Goal: Task Accomplishment & Management: Complete application form

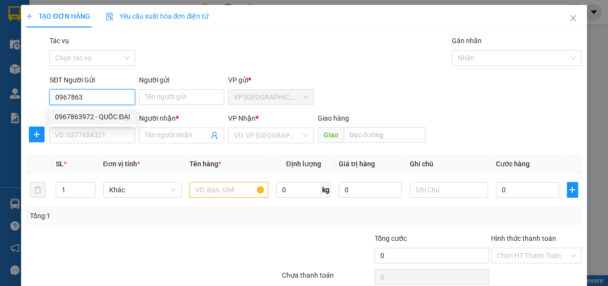
click at [106, 115] on div "0967863972 - QUỐC ĐẠI" at bounding box center [92, 116] width 75 height 11
type input "0967863972"
type input "QUỐC ĐẠI"
type input "0348382645"
type input "TRANG"
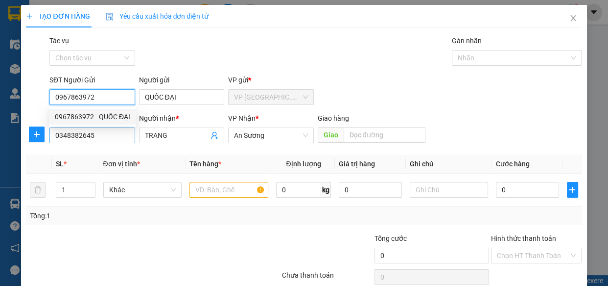
type input "30.000"
type input "0967863972"
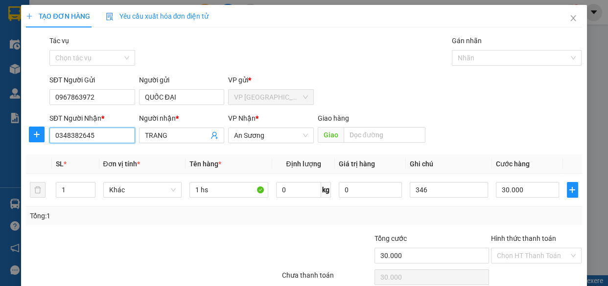
click at [106, 134] on input "0348382645" at bounding box center [92, 135] width 86 height 16
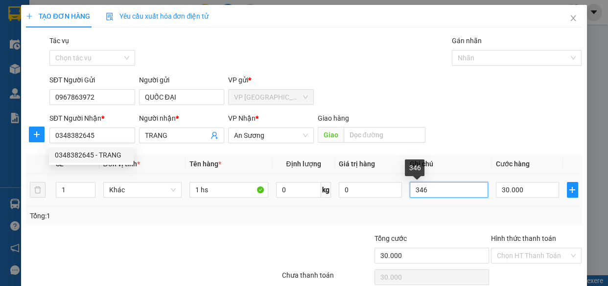
click at [425, 187] on input "346" at bounding box center [449, 190] width 79 height 16
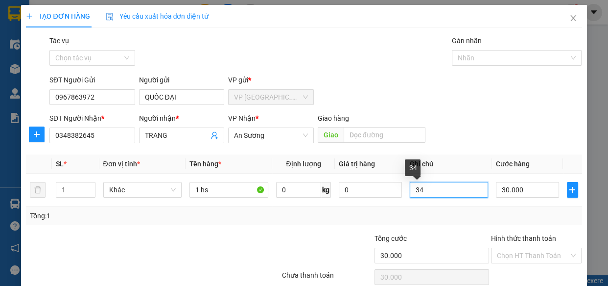
type input "3"
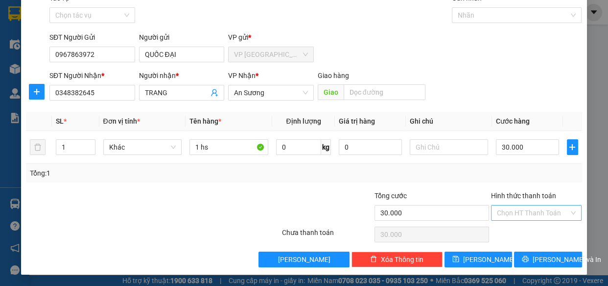
click at [553, 216] on input "Hình thức thanh toán" at bounding box center [533, 212] width 73 height 15
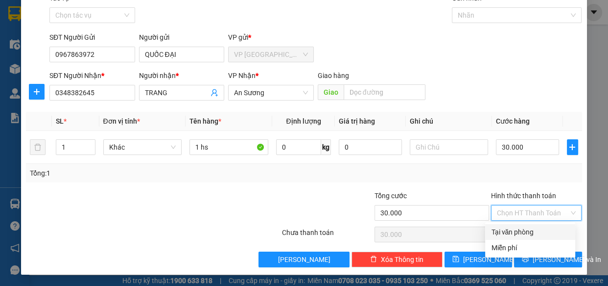
click at [547, 229] on div "Tại văn phòng" at bounding box center [530, 231] width 78 height 11
type input "0"
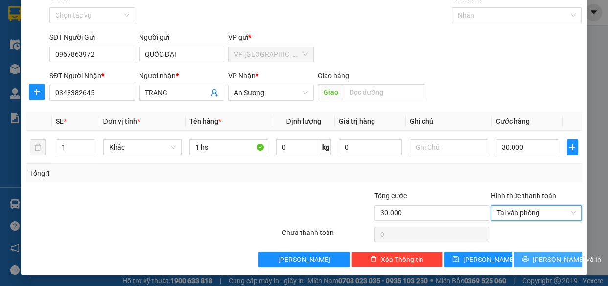
click at [554, 255] on span "[PERSON_NAME] và In" at bounding box center [567, 259] width 69 height 11
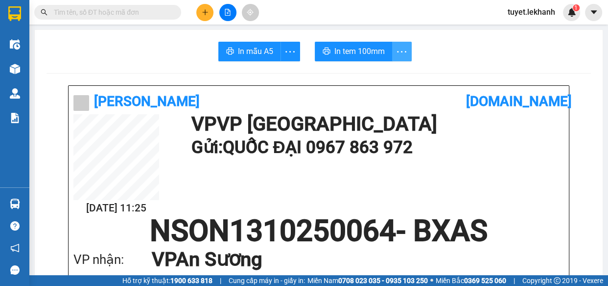
click at [396, 46] on icon "more" at bounding box center [402, 52] width 12 height 12
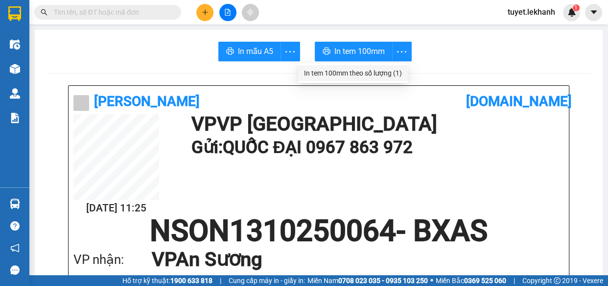
click at [384, 68] on div "In tem 100mm theo số lượng (1)" at bounding box center [353, 73] width 98 height 11
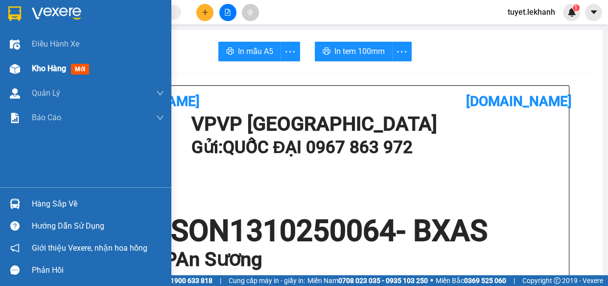
click at [34, 66] on span "Kho hàng" at bounding box center [49, 68] width 34 height 9
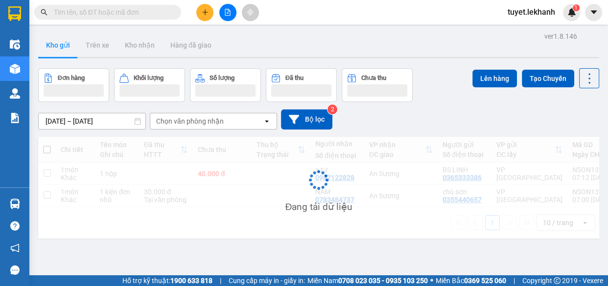
scroll to position [45, 0]
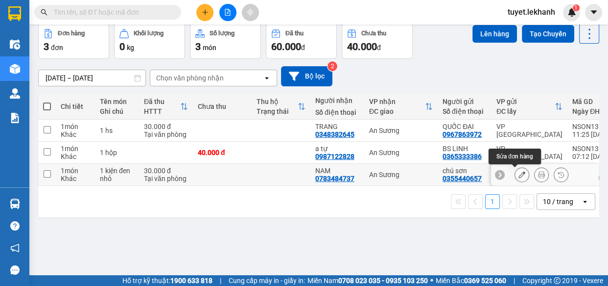
click at [519, 171] on icon at bounding box center [522, 174] width 7 height 7
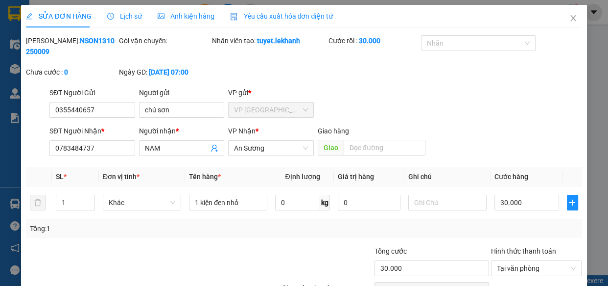
type input "0355440657"
type input "chú sơn"
type input "0783484737"
type input "NAM"
type input "30.000"
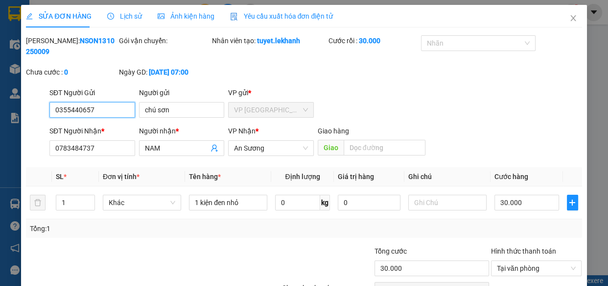
scroll to position [55, 0]
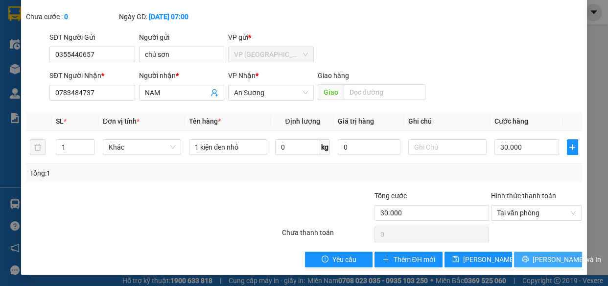
click at [539, 255] on span "[PERSON_NAME] và In" at bounding box center [567, 259] width 69 height 11
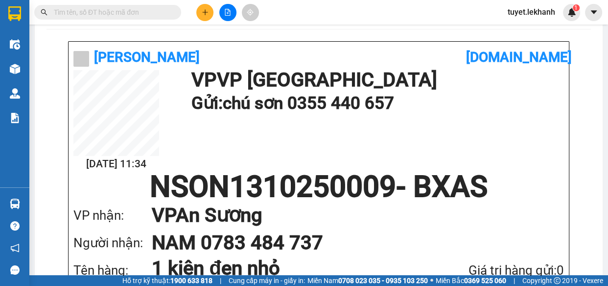
scroll to position [89, 0]
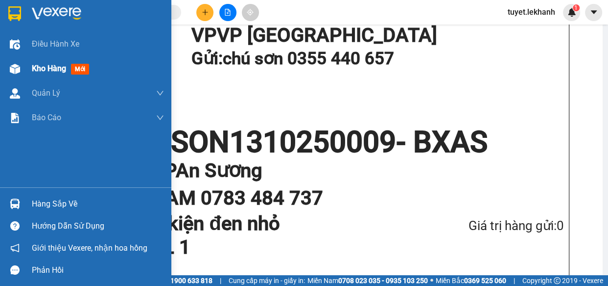
click at [35, 71] on span "Kho hàng" at bounding box center [49, 68] width 34 height 9
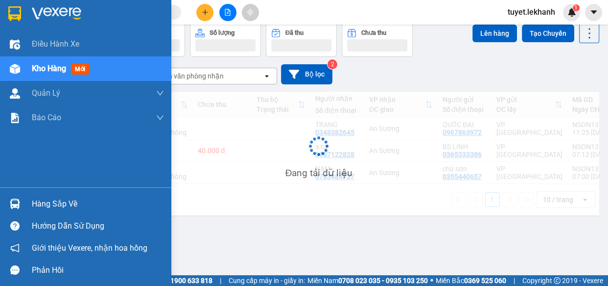
scroll to position [45, 0]
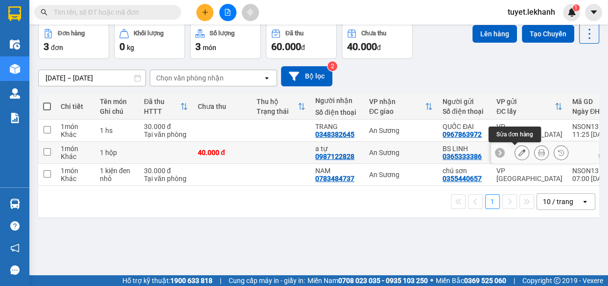
click at [519, 151] on icon at bounding box center [522, 152] width 7 height 7
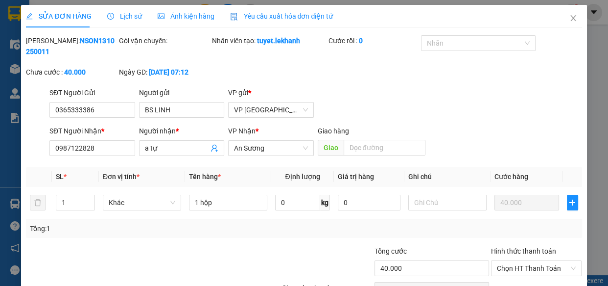
type input "0365333386"
type input "BS LINH"
type input "0987122828"
type input "a tự"
type input "40.000"
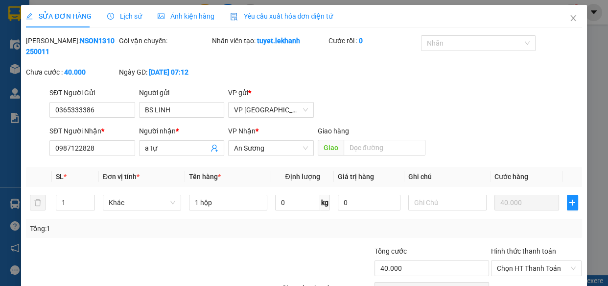
type input "40.000"
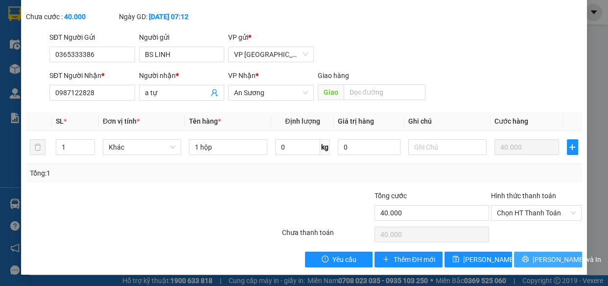
click at [519, 254] on button "[PERSON_NAME] và In" at bounding box center [548, 259] width 68 height 16
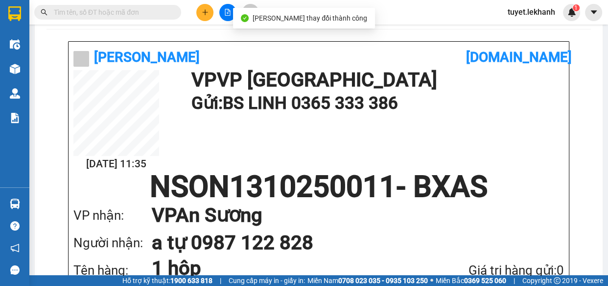
scroll to position [89, 0]
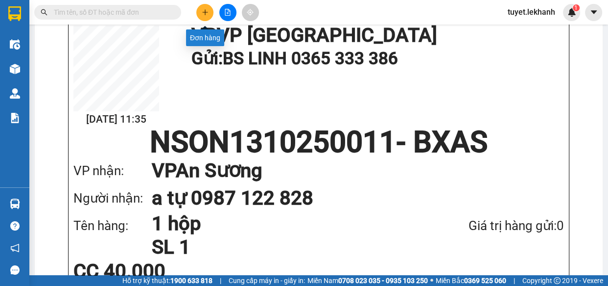
click at [204, 14] on icon "plus" at bounding box center [205, 12] width 7 height 7
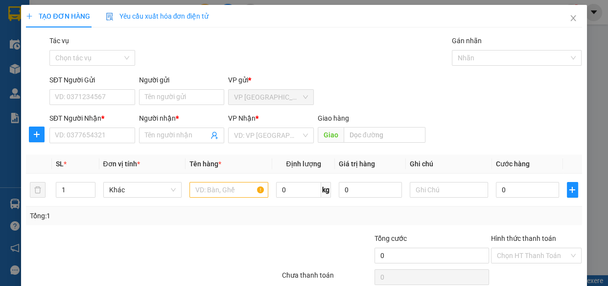
click at [268, 126] on div "VP Nhận *" at bounding box center [271, 120] width 86 height 15
click at [269, 132] on input "search" at bounding box center [267, 135] width 67 height 15
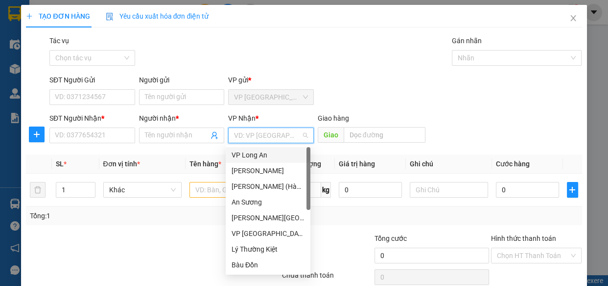
click at [258, 155] on div "VP Long An" at bounding box center [268, 154] width 73 height 11
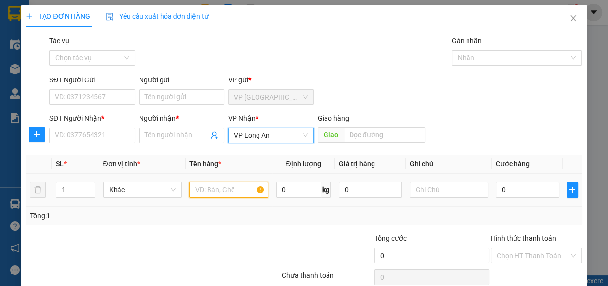
click at [237, 188] on input "text" at bounding box center [229, 190] width 79 height 16
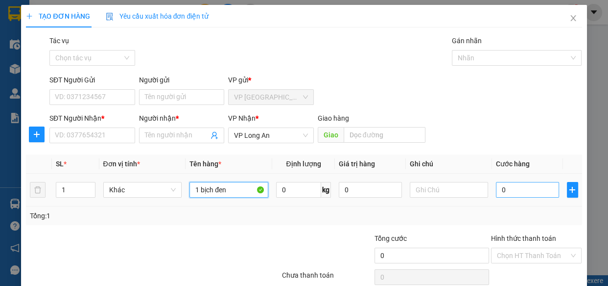
type input "1 bịch đen"
click at [516, 189] on input "0" at bounding box center [527, 190] width 63 height 16
type input "4"
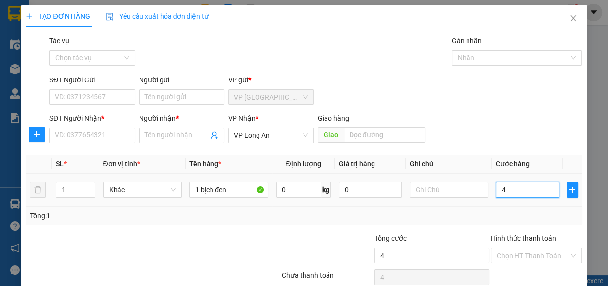
type input "40"
click at [574, 150] on div "Transit Pickup Surcharge Ids Transit Deliver Surcharge Ids Transit Deliver Surc…" at bounding box center [304, 172] width 556 height 274
type input "40.000"
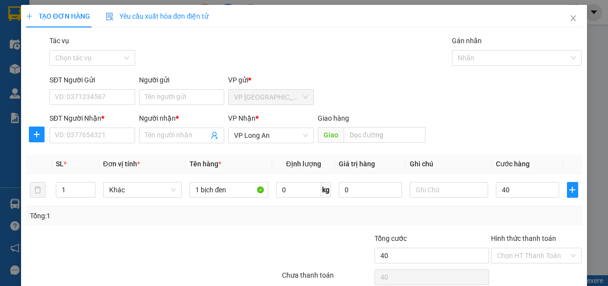
type input "40.000"
click at [109, 93] on input "SĐT Người Gửi" at bounding box center [92, 97] width 86 height 16
click at [115, 136] on input "SĐT Người Nhận *" at bounding box center [92, 135] width 86 height 16
click at [95, 100] on input "SĐT Người Gửi" at bounding box center [92, 97] width 86 height 16
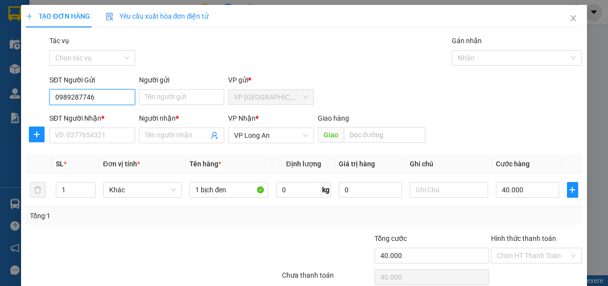
type input "0989287746"
click at [190, 106] on div "Người gửi Tên người gửi" at bounding box center [182, 91] width 86 height 34
click at [193, 98] on input "Người gửi" at bounding box center [182, 97] width 86 height 16
type input "d"
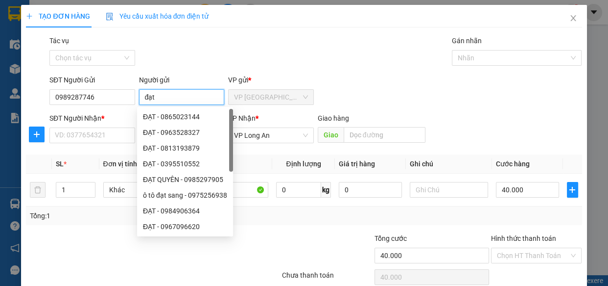
type input "đạt"
click at [189, 64] on div "Tác vụ Chọn tác vụ Gán nhãn Nhãn" at bounding box center [316, 52] width 537 height 34
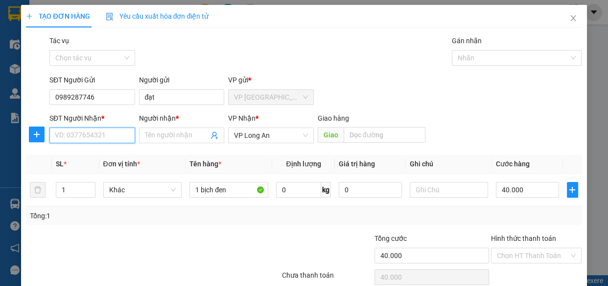
click at [114, 137] on input "SĐT Người Nhận *" at bounding box center [92, 135] width 86 height 16
type input "0979854646"
click at [156, 141] on span at bounding box center [182, 135] width 86 height 16
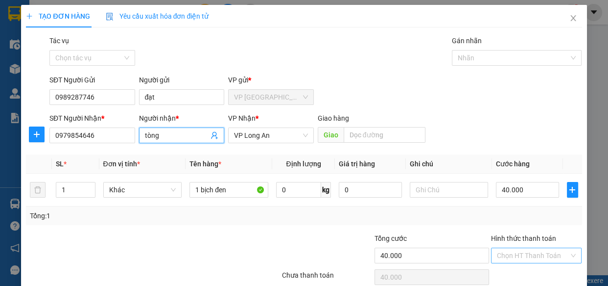
scroll to position [43, 0]
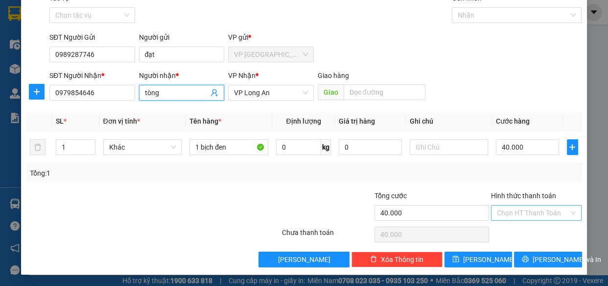
type input "tòng"
click at [535, 215] on input "Hình thức thanh toán" at bounding box center [533, 212] width 73 height 15
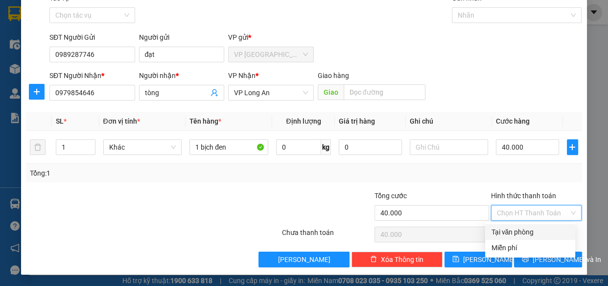
click at [541, 228] on div "Tại văn phòng" at bounding box center [530, 231] width 78 height 11
type input "0"
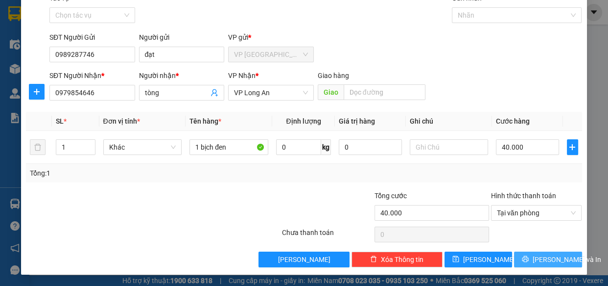
click at [549, 259] on span "[PERSON_NAME] và In" at bounding box center [567, 259] width 69 height 11
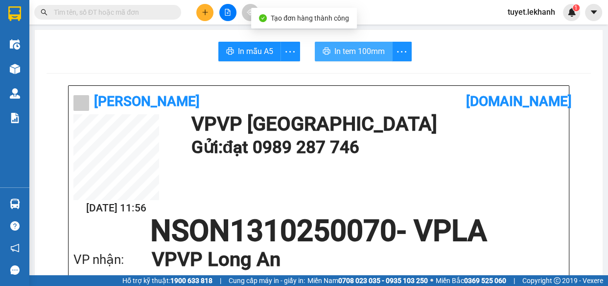
click at [380, 46] on span "In tem 100mm" at bounding box center [360, 51] width 50 height 12
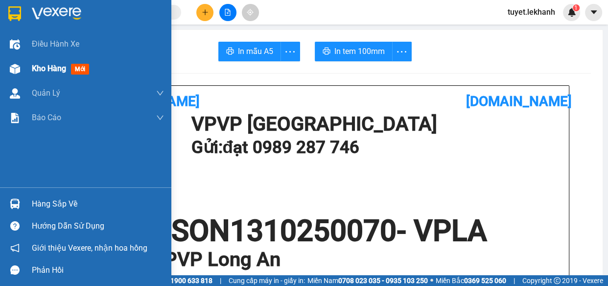
click at [46, 65] on span "Kho hàng" at bounding box center [49, 68] width 34 height 9
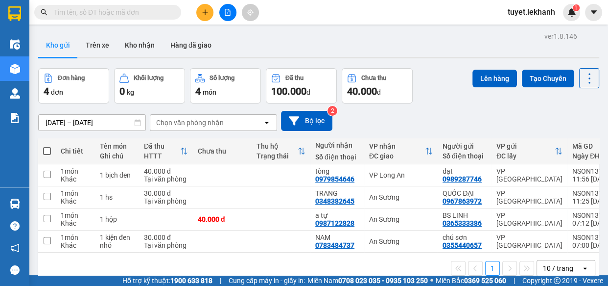
click at [201, 10] on button at bounding box center [204, 12] width 17 height 17
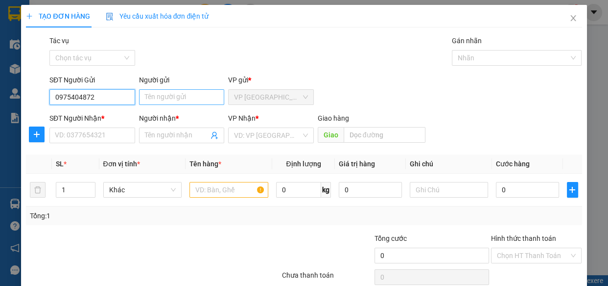
type input "0975404872"
click at [168, 101] on input "Người gửi" at bounding box center [182, 97] width 86 height 16
type input "hùng"
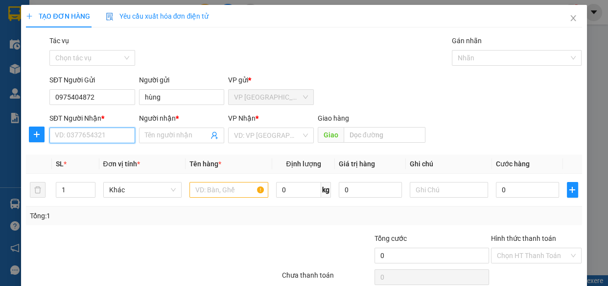
click at [98, 133] on input "SĐT Người Nhận *" at bounding box center [92, 135] width 86 height 16
type input "0334341416"
click at [171, 134] on input "Người nhận *" at bounding box center [177, 135] width 64 height 11
click at [215, 195] on input "text" at bounding box center [229, 190] width 79 height 16
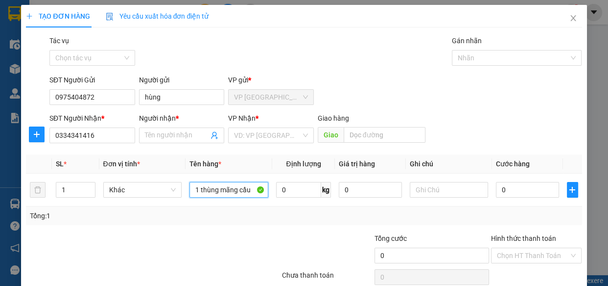
scroll to position [43, 0]
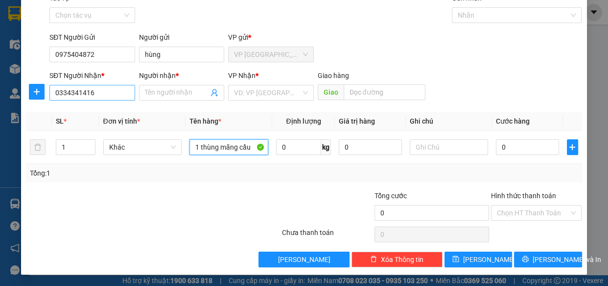
type input "1 thùng mãng cầu"
click at [116, 88] on input "0334341416" at bounding box center [92, 93] width 86 height 16
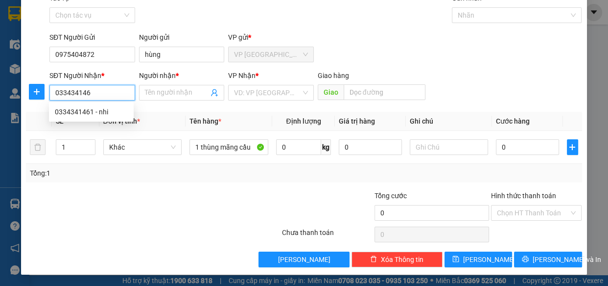
type input "0334341461"
click at [98, 104] on div "0334341461 - nhi" at bounding box center [91, 112] width 85 height 16
type input "nhi"
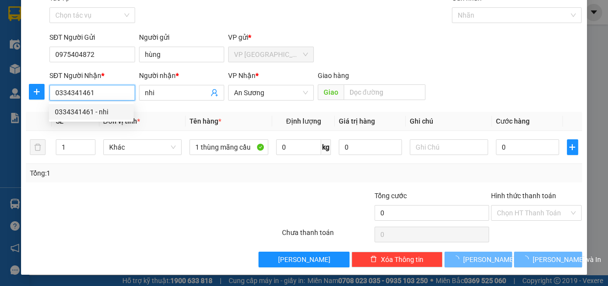
type input "30.000"
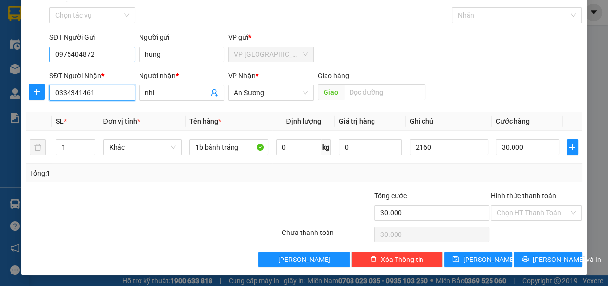
type input "0334341461"
click at [111, 48] on input "0975404872" at bounding box center [92, 55] width 86 height 16
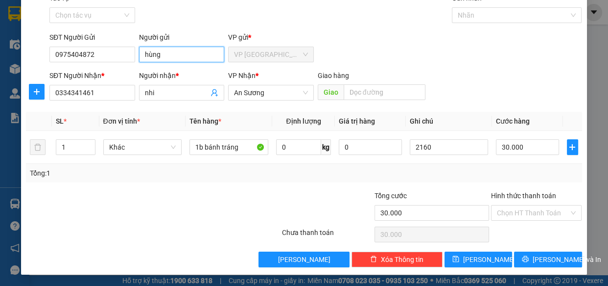
click at [170, 56] on input "hùng" at bounding box center [182, 55] width 86 height 16
click at [194, 174] on div "Tổng: 1" at bounding box center [133, 173] width 206 height 11
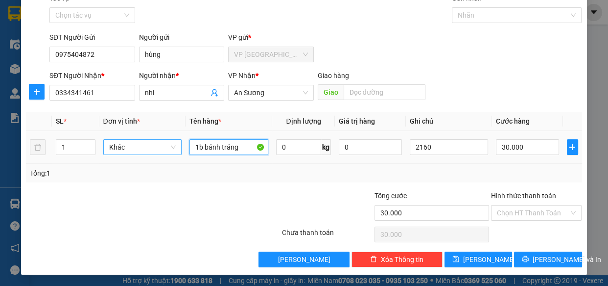
drag, startPoint x: 245, startPoint y: 146, endPoint x: 114, endPoint y: 146, distance: 131.3
click at [114, 146] on tr "1 Khác 1b bánh tráng 0 kg 0 2160 30.000" at bounding box center [304, 147] width 556 height 33
type input "1 thùng mãng cầu"
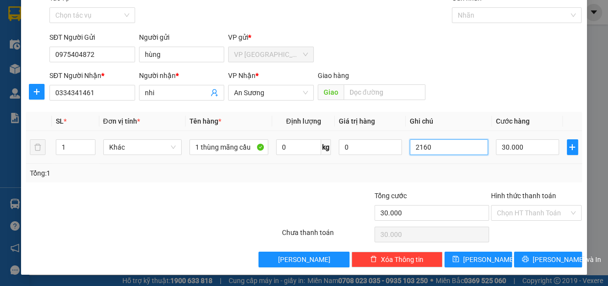
click at [456, 140] on input "2160" at bounding box center [449, 147] width 79 height 16
click at [464, 146] on input "2160" at bounding box center [449, 147] width 79 height 16
type input "216"
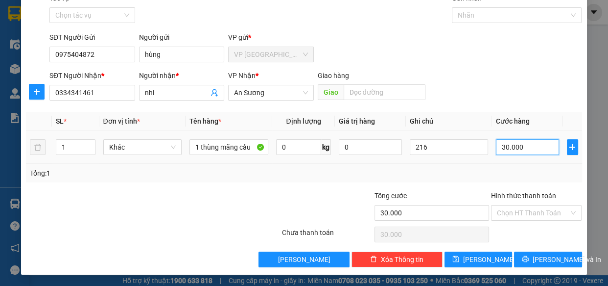
click at [542, 142] on input "30.000" at bounding box center [527, 147] width 63 height 16
type input "0"
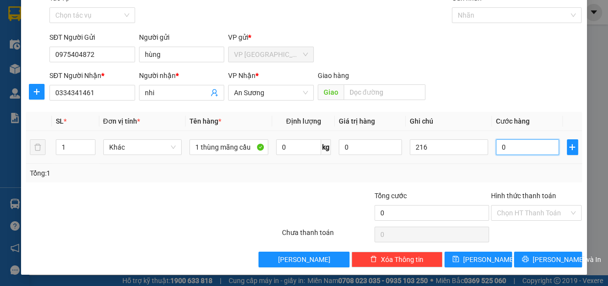
type input "4"
type input "04"
type input "40"
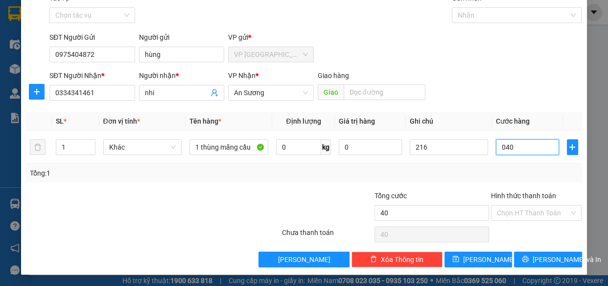
type input "040"
click at [548, 115] on th "Cước hàng" at bounding box center [527, 121] width 71 height 19
type input "40.000"
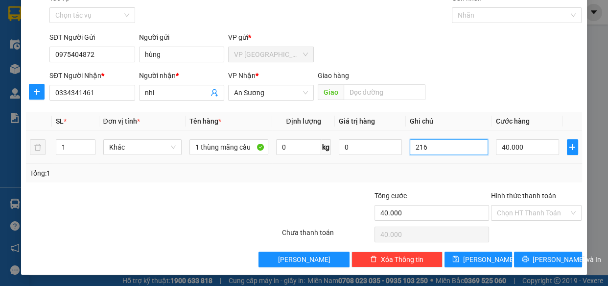
click at [462, 142] on input "216" at bounding box center [449, 147] width 79 height 16
type input "2"
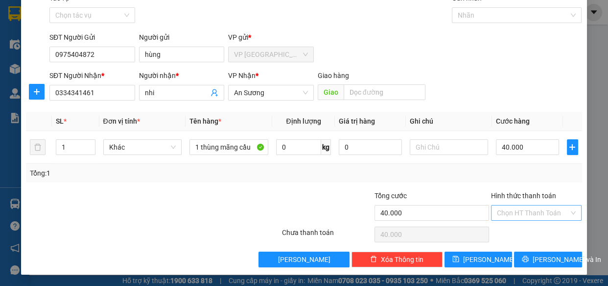
click at [539, 215] on input "Hình thức thanh toán" at bounding box center [533, 212] width 73 height 15
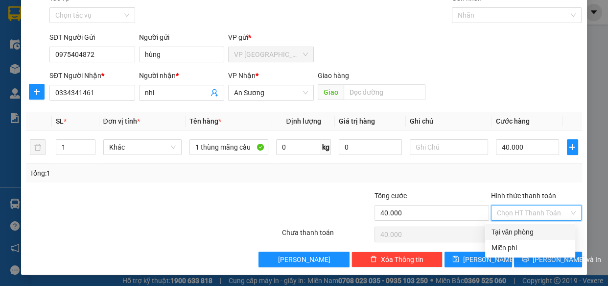
click at [542, 226] on div "Tại văn phòng" at bounding box center [530, 231] width 78 height 11
type input "0"
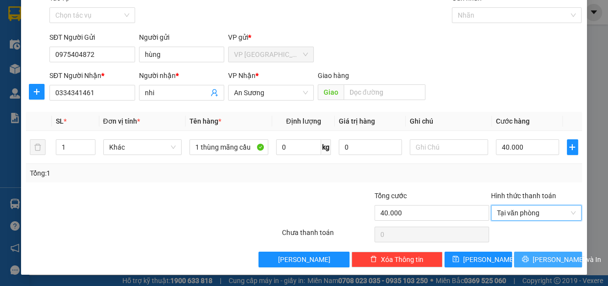
click at [535, 257] on span "[PERSON_NAME] và In" at bounding box center [567, 259] width 69 height 11
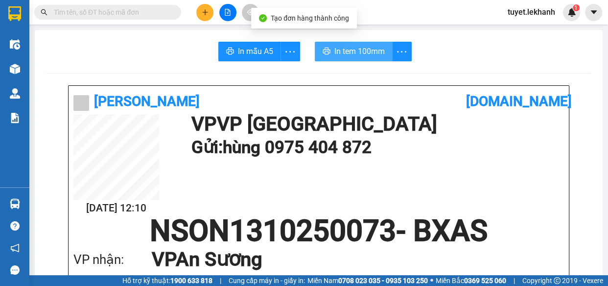
click at [357, 53] on span "In tem 100mm" at bounding box center [360, 51] width 50 height 12
